Goal: Check status: Check status

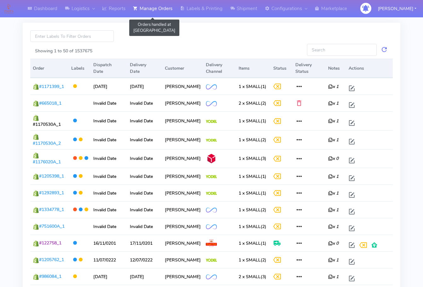
click at [157, 9] on link "Manage Orders" at bounding box center [152, 8] width 47 height 17
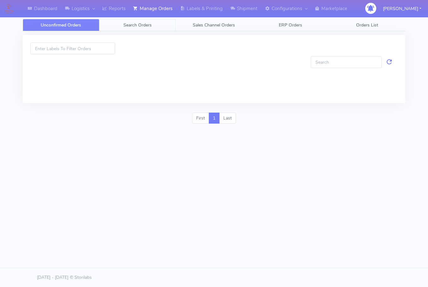
click at [147, 25] on span "Search Orders" at bounding box center [137, 25] width 28 height 6
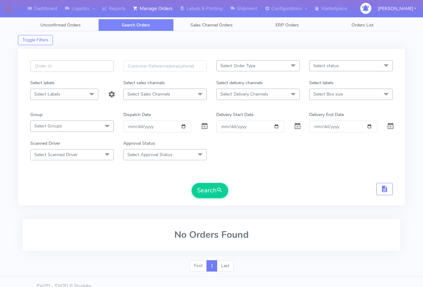
click at [76, 69] on input "text" at bounding box center [72, 66] width 84 height 12
paste input "1622701"
type input "1622701"
click at [206, 128] on span at bounding box center [205, 127] width 8 height 6
click at [209, 193] on button "Search" at bounding box center [210, 190] width 37 height 15
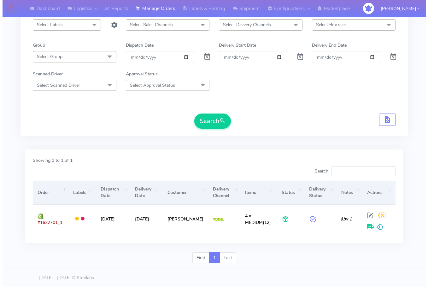
scroll to position [70, 0]
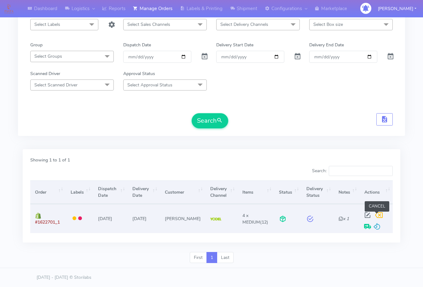
click at [377, 216] on span at bounding box center [378, 216] width 11 height 6
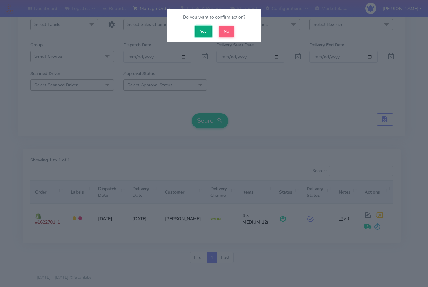
click at [200, 32] on button "Yes" at bounding box center [203, 32] width 16 height 12
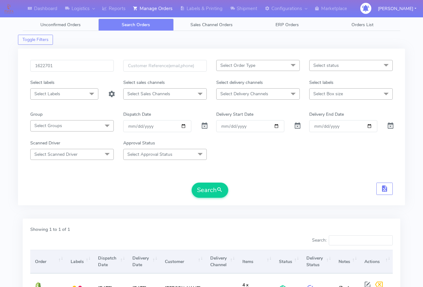
scroll to position [0, 0]
click at [53, 65] on input "1622701" at bounding box center [72, 66] width 84 height 12
click at [76, 65] on input "1622701" at bounding box center [72, 66] width 84 height 12
paste input "0296"
drag, startPoint x: 208, startPoint y: 193, endPoint x: 219, endPoint y: 192, distance: 11.7
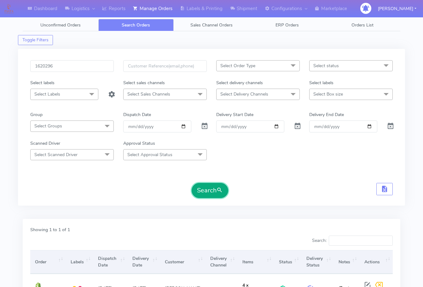
click at [208, 192] on button "Search" at bounding box center [210, 190] width 37 height 15
click at [83, 70] on input "1620296" at bounding box center [72, 66] width 84 height 12
paste input "2353"
type input "1622353"
click at [206, 187] on button "Search" at bounding box center [210, 190] width 37 height 15
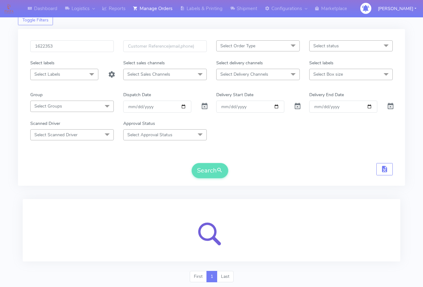
scroll to position [39, 0]
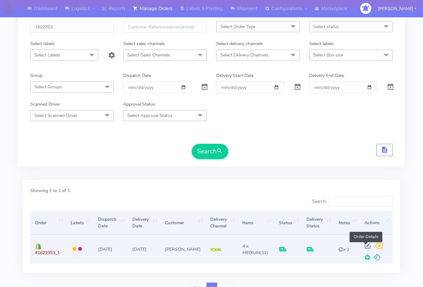
click at [364, 245] on span at bounding box center [367, 247] width 11 height 6
select select "5"
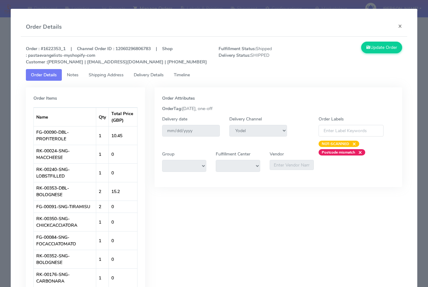
click at [97, 76] on span "Shipping Address" at bounding box center [106, 75] width 35 height 6
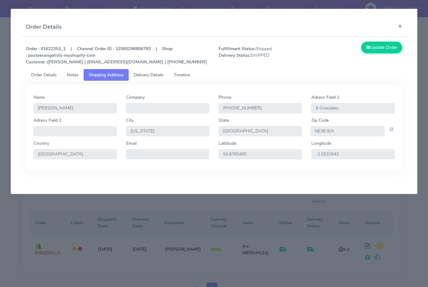
click at [149, 77] on span "Delivery Details" at bounding box center [149, 75] width 30 height 6
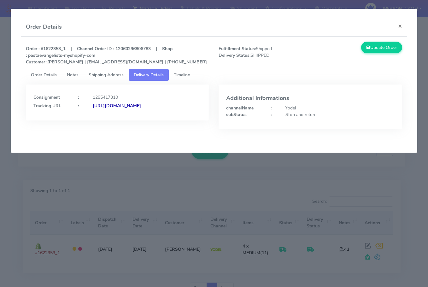
drag, startPoint x: 172, startPoint y: 123, endPoint x: 102, endPoint y: 124, distance: 70.3
click at [102, 120] on div "Consignment : 1295417310 Tracking URL : [URL][DOMAIN_NAME]" at bounding box center [117, 102] width 183 height 36
copy strong "JJD0002249960896746"
click at [401, 24] on button "×" at bounding box center [400, 26] width 14 height 17
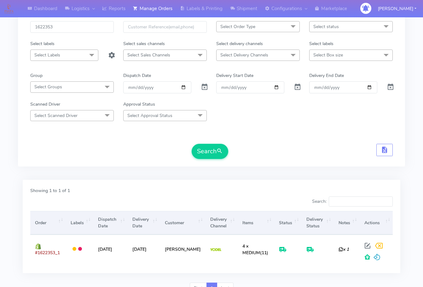
click at [115, 189] on div "Showing 1 to 1 of 1" at bounding box center [212, 191] width 372 height 9
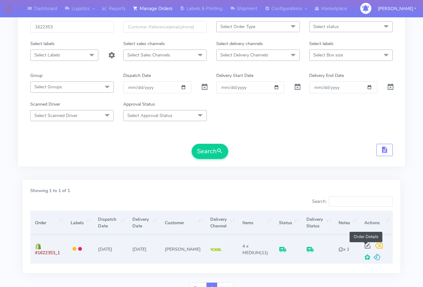
click at [366, 245] on span at bounding box center [367, 247] width 11 height 6
select select "5"
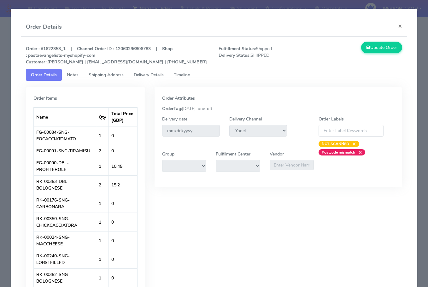
click at [104, 77] on span "Shipping Address" at bounding box center [106, 75] width 35 height 6
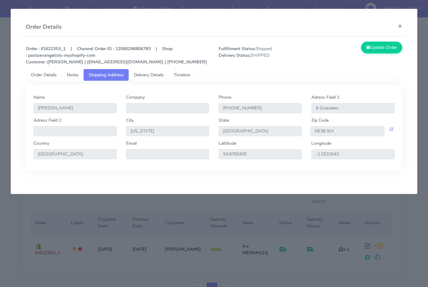
click at [147, 76] on span "Delivery Details" at bounding box center [149, 75] width 30 height 6
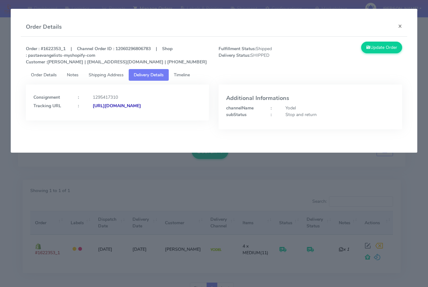
drag, startPoint x: 172, startPoint y: 122, endPoint x: 102, endPoint y: 128, distance: 70.2
click at [102, 128] on div "Consignment : 1295417310 Tracking URL : [URL][DOMAIN_NAME]" at bounding box center [117, 111] width 193 height 54
copy strong "JJD0002249960896746"
click at [402, 27] on button "×" at bounding box center [400, 26] width 14 height 17
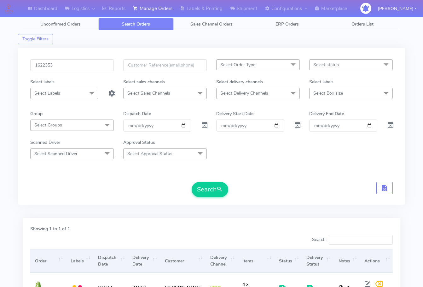
scroll to position [0, 0]
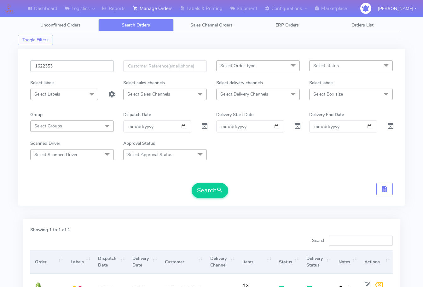
drag, startPoint x: 83, startPoint y: 67, endPoint x: 89, endPoint y: 81, distance: 15.7
click at [83, 67] on input "1622353" at bounding box center [72, 66] width 84 height 12
paste input "1"
type input "1622313"
click at [210, 193] on button "Search" at bounding box center [210, 190] width 37 height 15
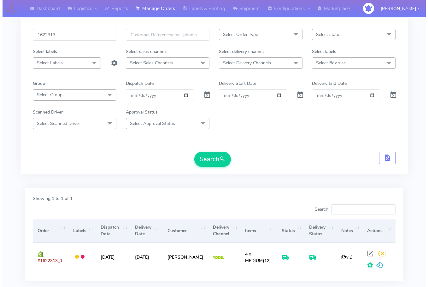
scroll to position [70, 0]
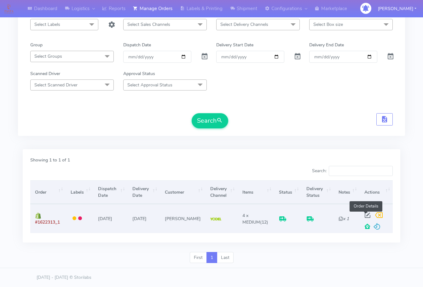
click at [366, 215] on span at bounding box center [367, 216] width 11 height 6
select select "5"
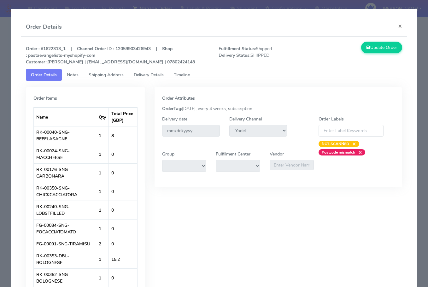
click at [100, 75] on span "Shipping Address" at bounding box center [106, 75] width 35 height 6
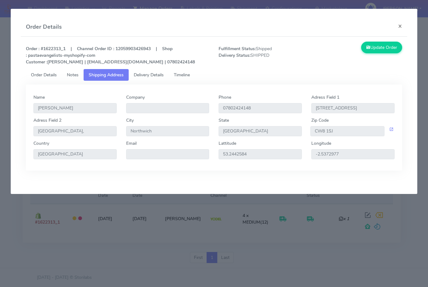
click at [155, 77] on span "Delivery Details" at bounding box center [149, 75] width 30 height 6
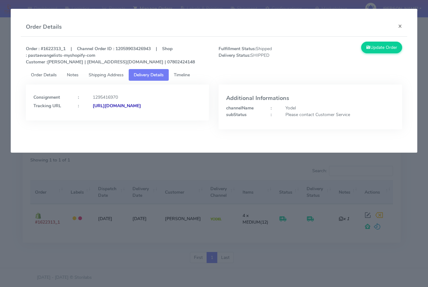
drag, startPoint x: 169, startPoint y: 115, endPoint x: 102, endPoint y: 122, distance: 66.8
click at [102, 119] on div "Consignment : 1295416970 Tracking URL : [URL][DOMAIN_NAME]" at bounding box center [117, 102] width 183 height 36
copy strong "JJD0002249960896716"
